Goal: Find specific page/section: Find specific page/section

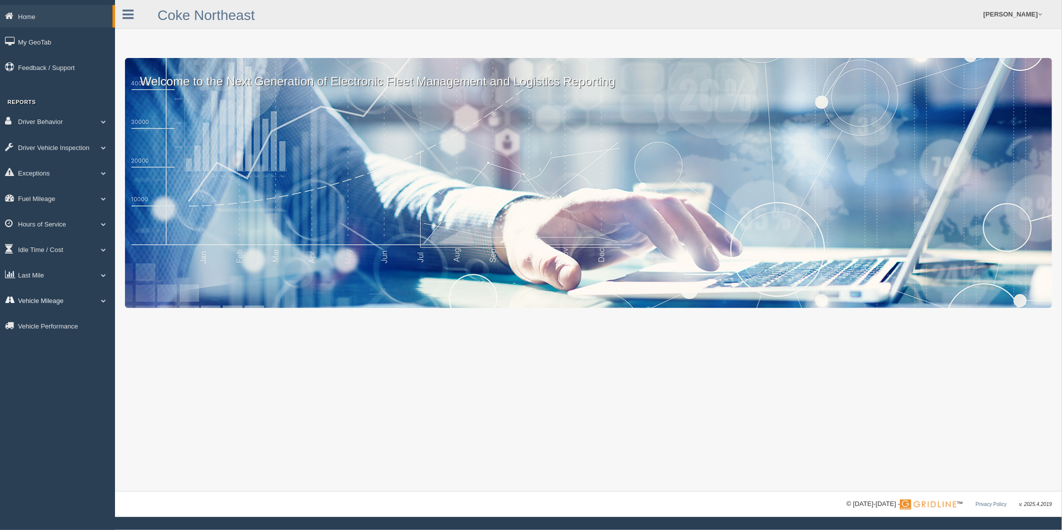
click at [32, 311] on link "Vehicle Mileage" at bounding box center [57, 300] width 115 height 22
click at [45, 282] on link "Last Mile" at bounding box center [57, 274] width 115 height 22
click at [50, 300] on link "Planned Vs Actual" at bounding box center [65, 298] width 94 height 18
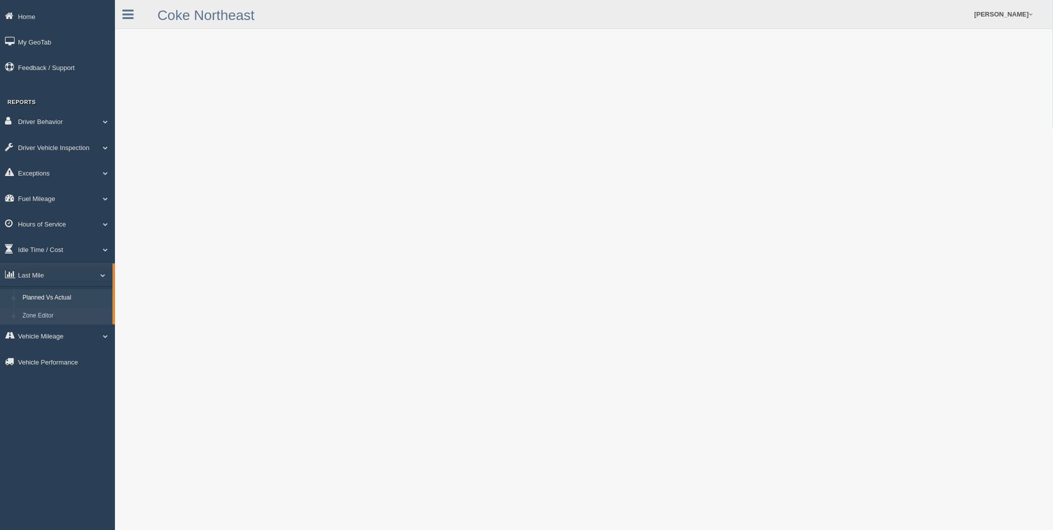
click at [63, 320] on link "Zone Editor" at bounding box center [65, 316] width 94 height 18
